Goal: Information Seeking & Learning: Learn about a topic

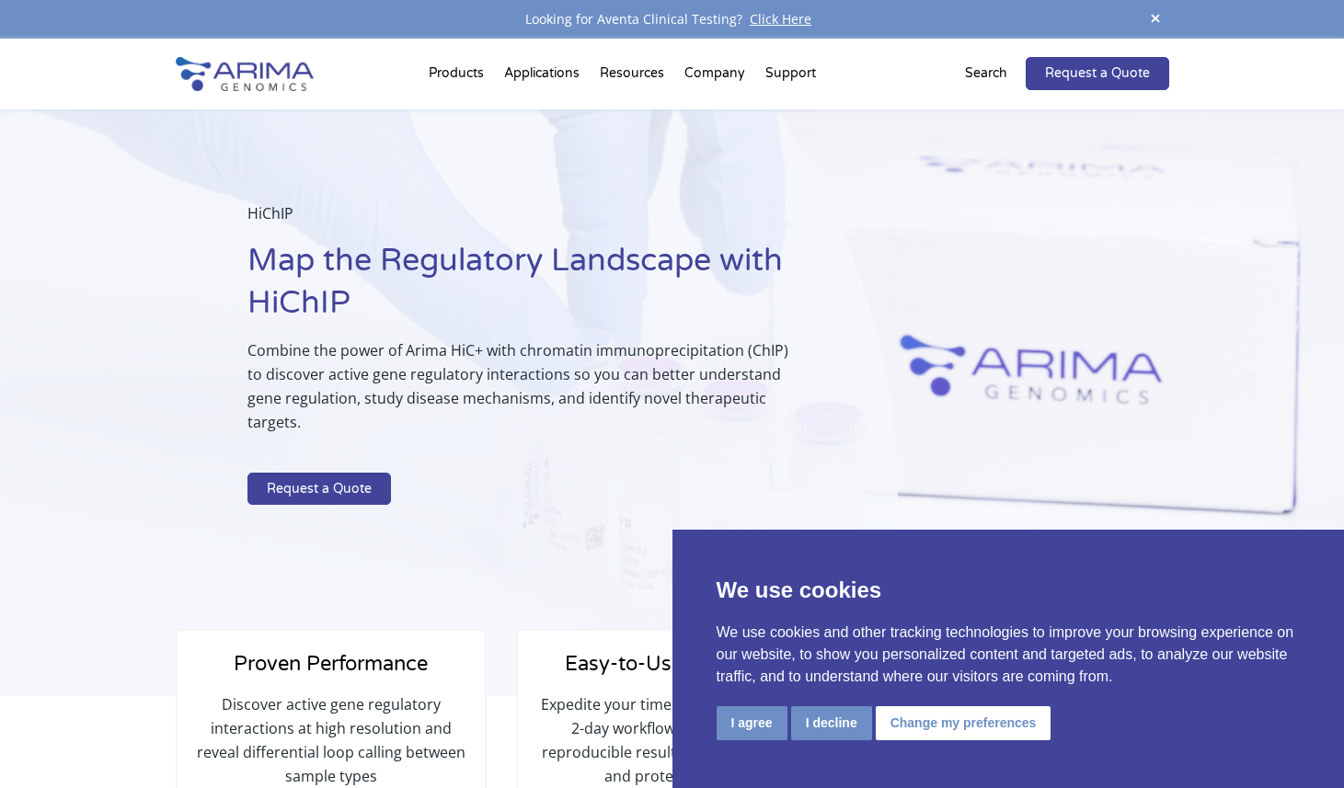
click at [335, 381] on p "Combine the power of Arima HiC+ with chromatin immunoprecipitation (ChIP) to di…" at bounding box center [526, 394] width 558 height 110
click at [525, 503] on div "HiChIP Map the Regulatory Landscape with HiChIP Combine the power of Arima HiC+…" at bounding box center [449, 403] width 898 height 588
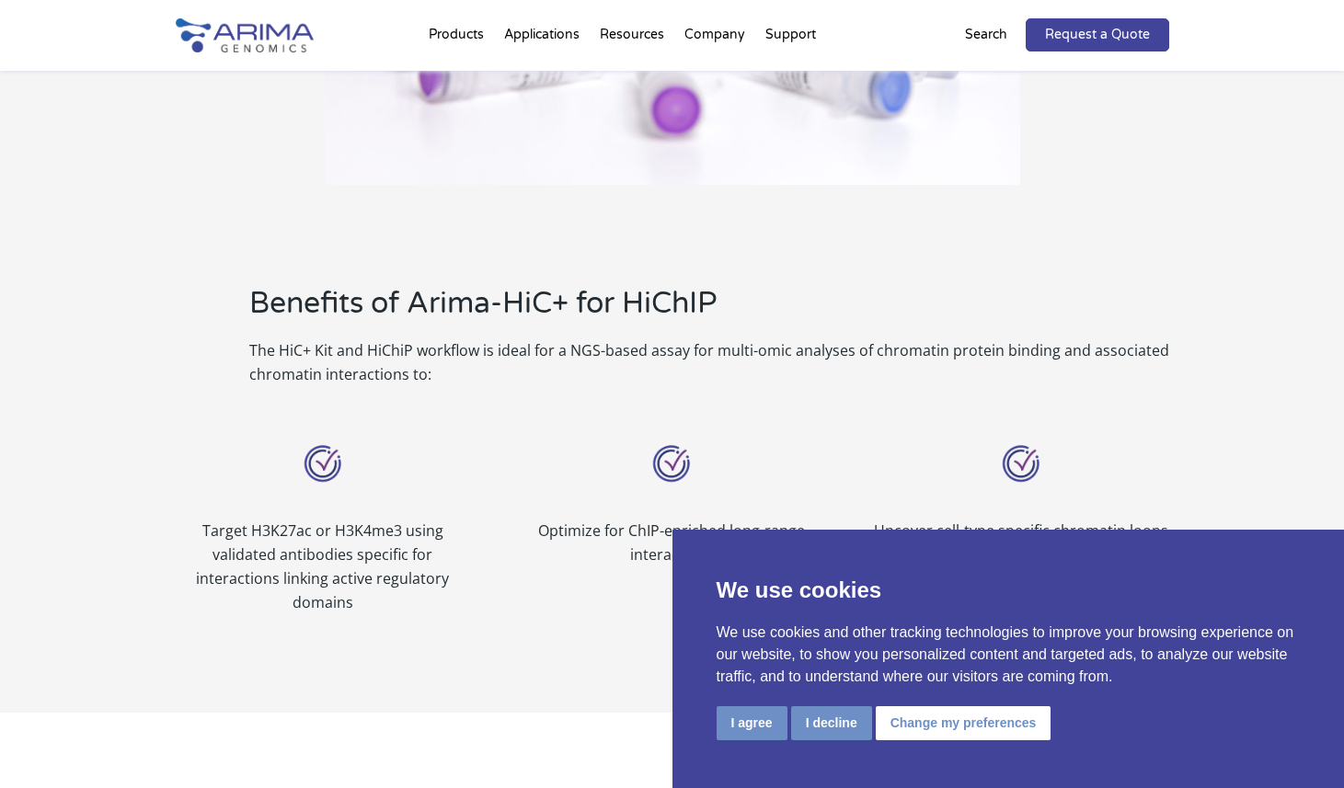
scroll to position [1192, 0]
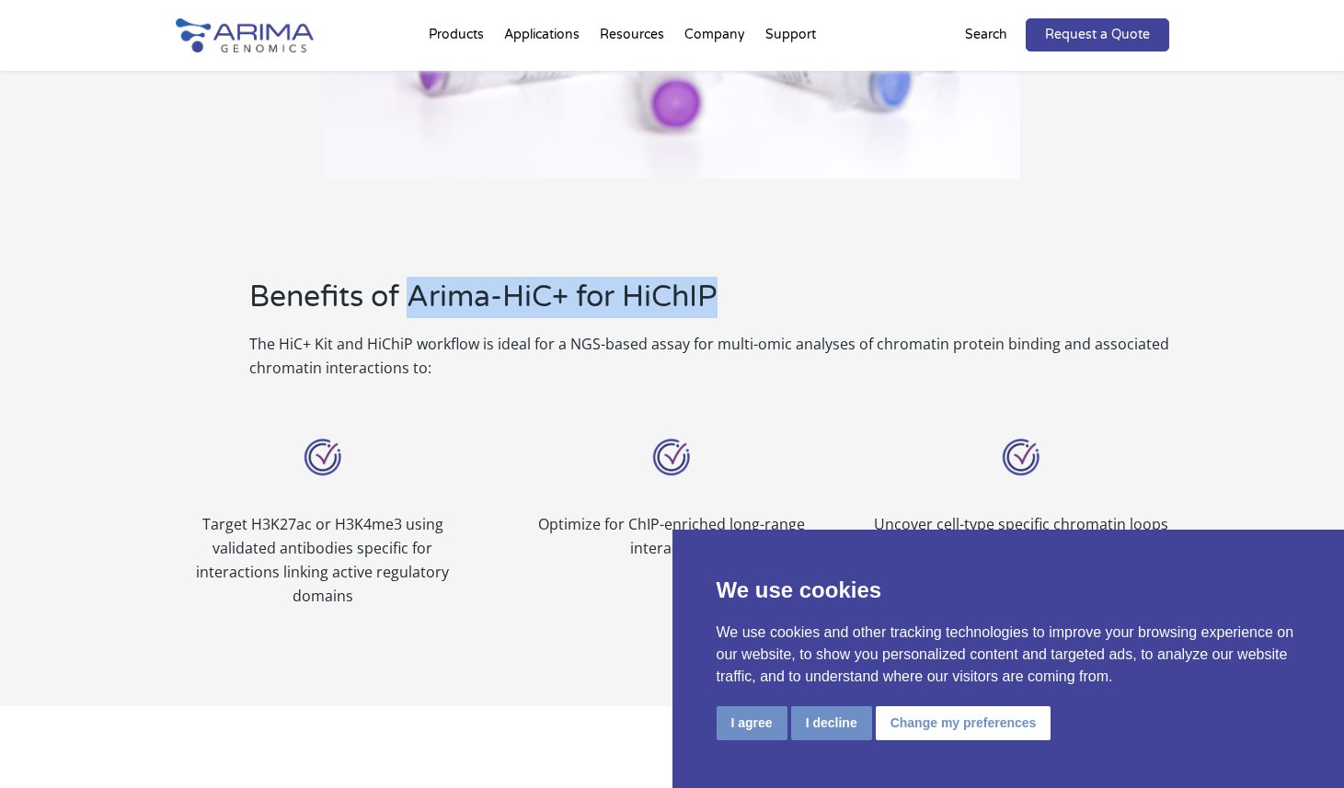
drag, startPoint x: 414, startPoint y: 274, endPoint x: 795, endPoint y: 265, distance: 381.0
click at [795, 277] on h2 "Benefits of Arima-HiC+ for HiChIP" at bounding box center [709, 304] width 920 height 55
copy h2 "Arima-HiC+ for HiChIP"
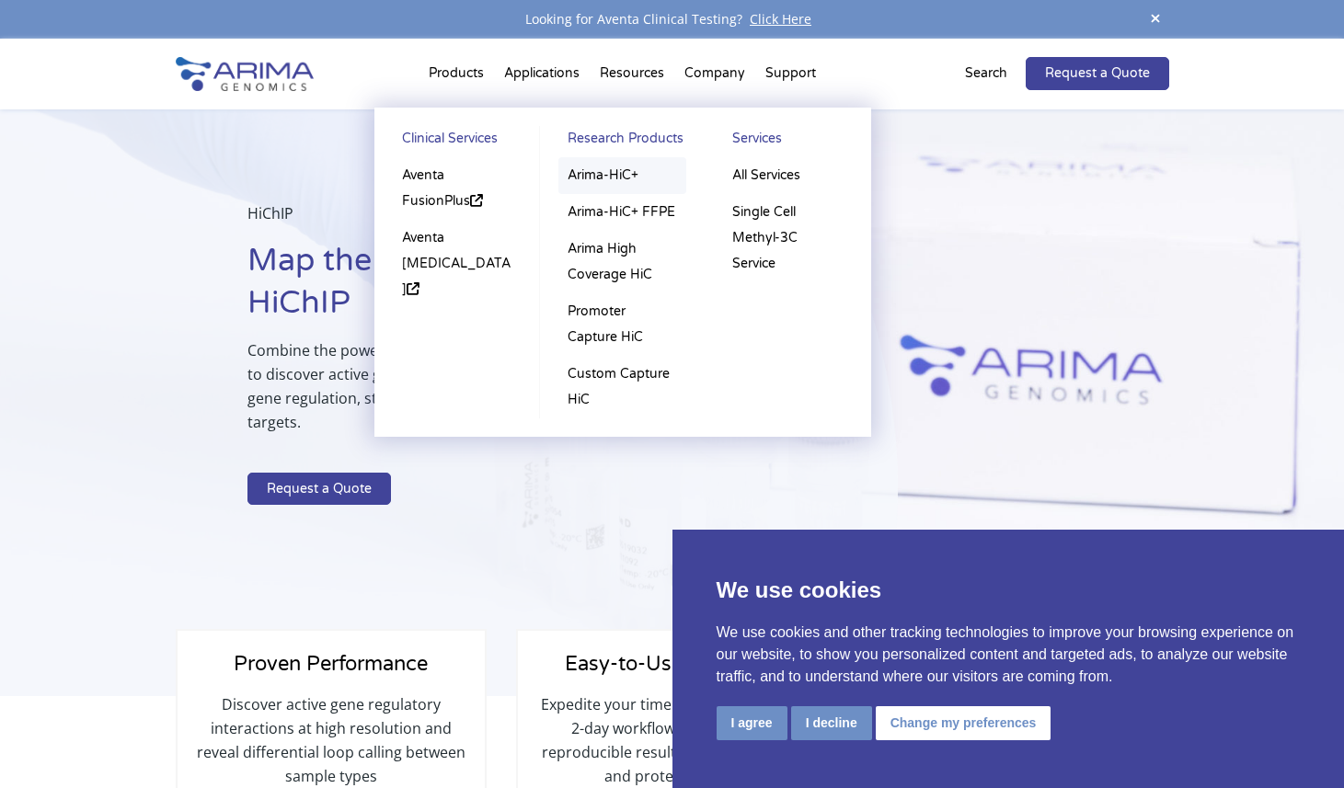
click at [602, 181] on link "Arima-HiC+" at bounding box center [622, 175] width 128 height 37
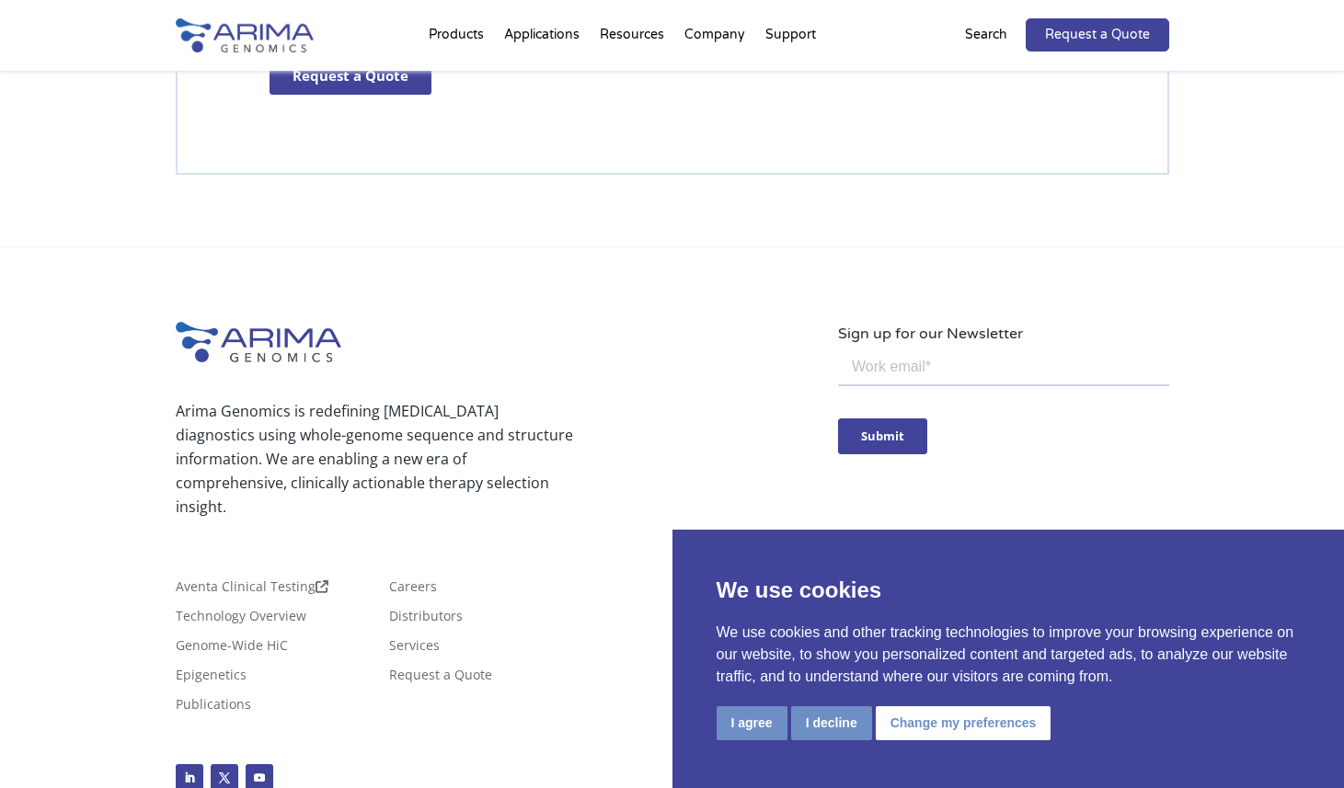
scroll to position [5541, 0]
